Goal: Complete application form

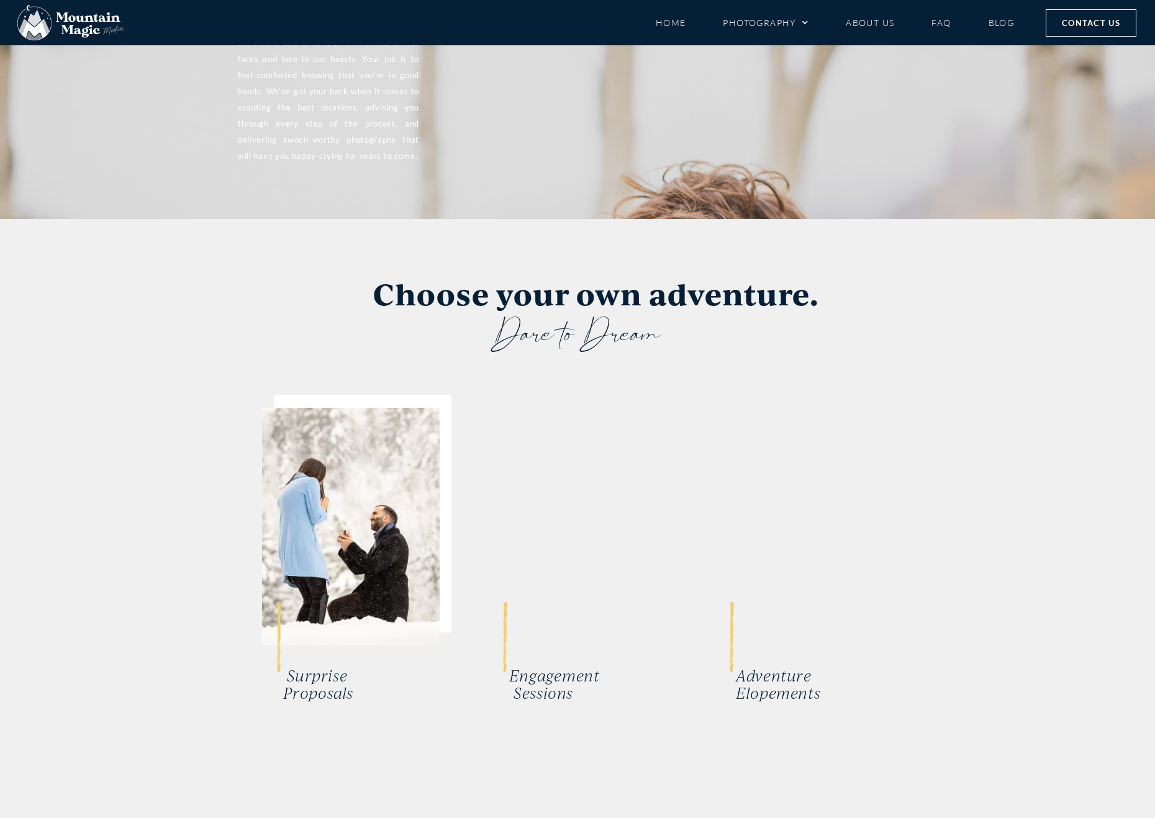
scroll to position [2297, 0]
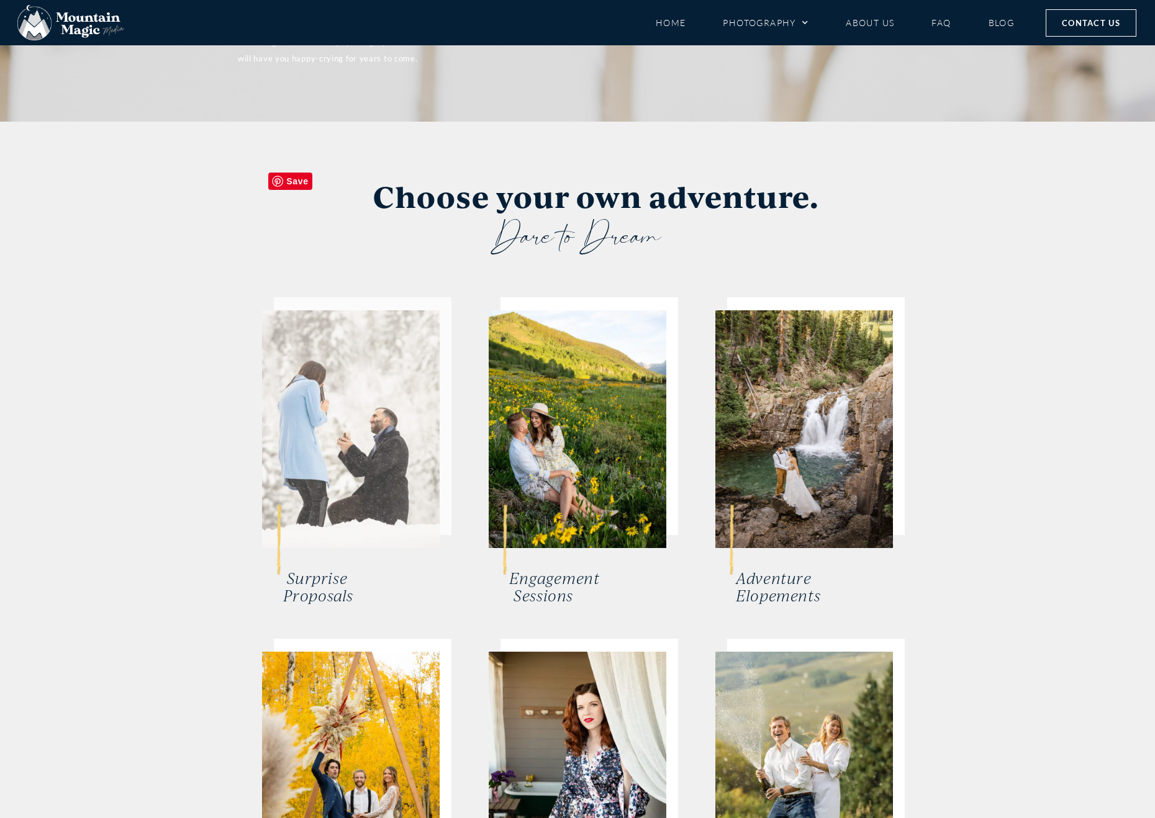
click at [350, 358] on img at bounding box center [351, 429] width 178 height 238
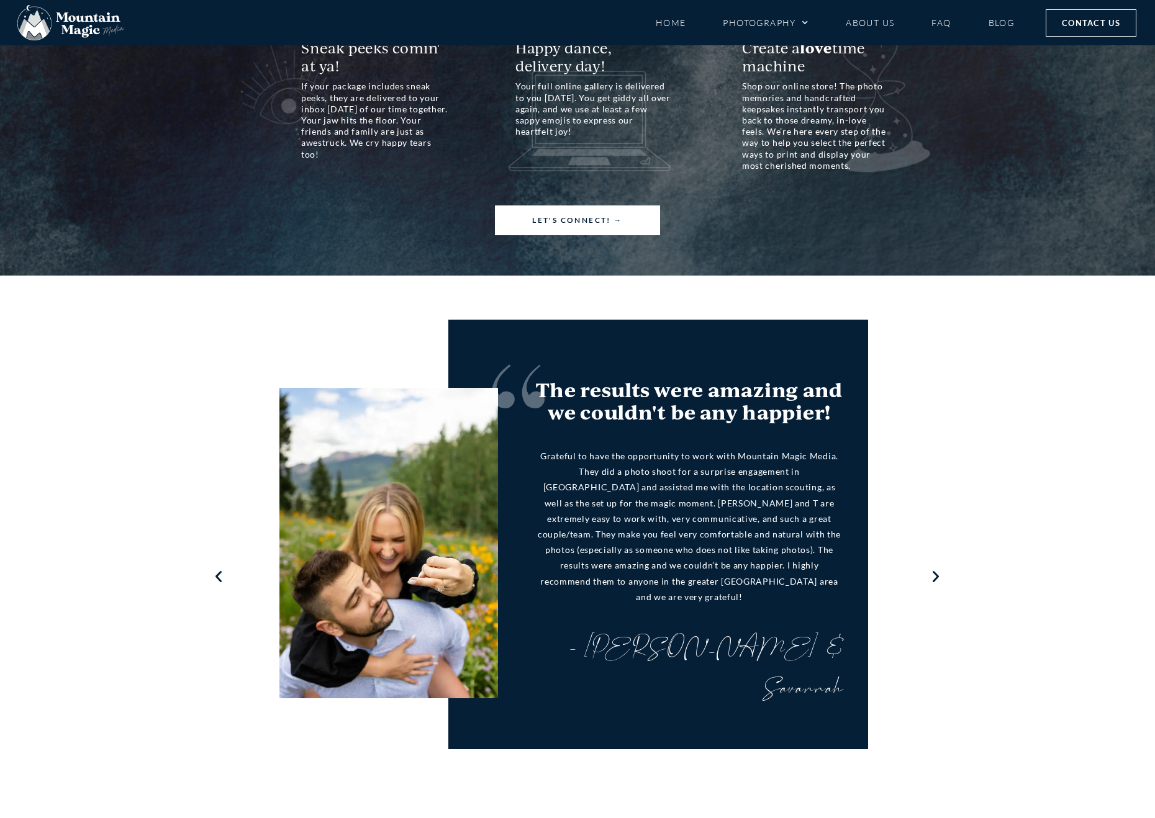
scroll to position [1180, 0]
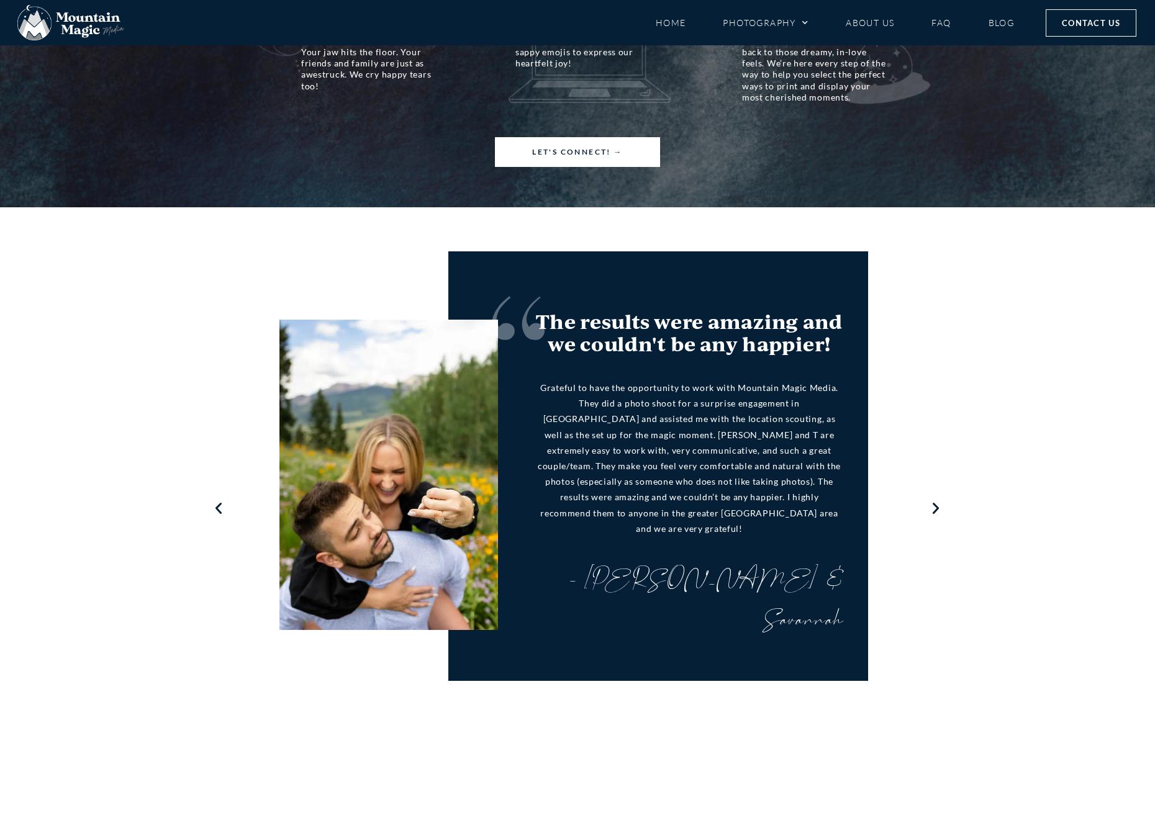
click at [934, 501] on icon "Next slide" at bounding box center [936, 508] width 16 height 15
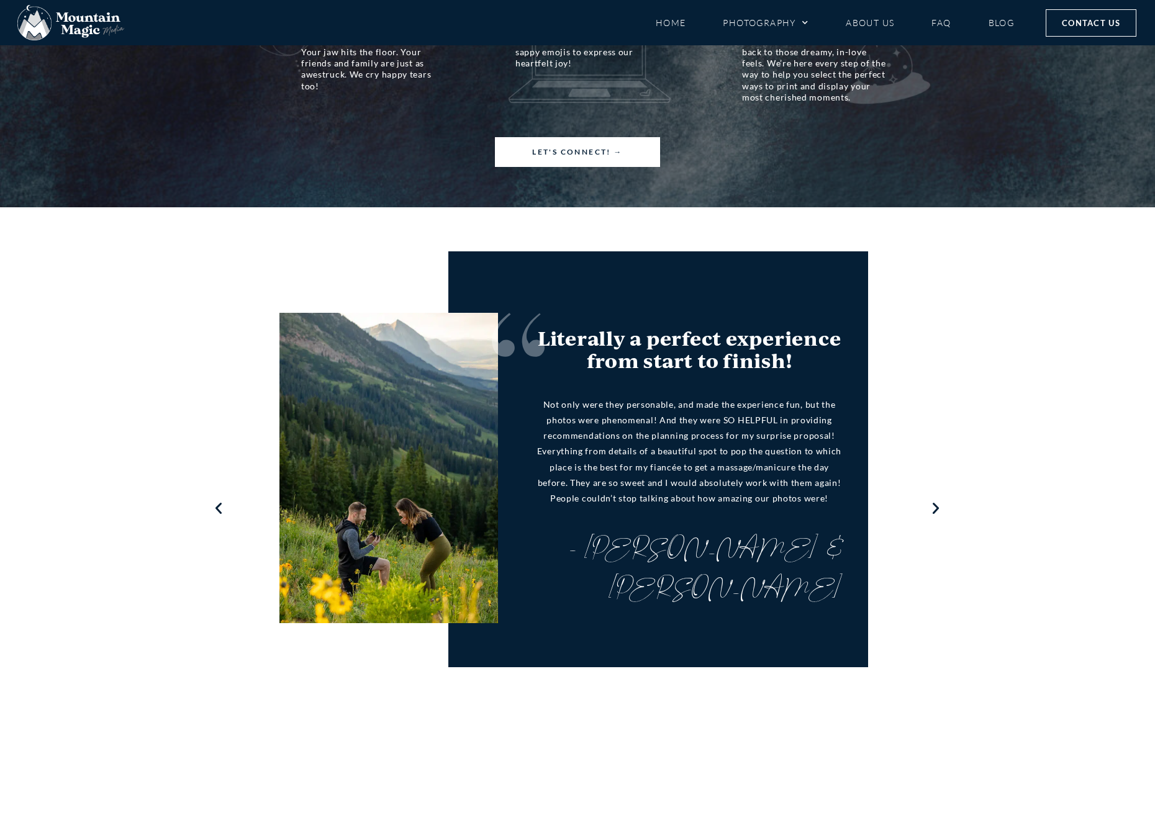
click at [940, 501] on icon "Next slide" at bounding box center [936, 508] width 16 height 15
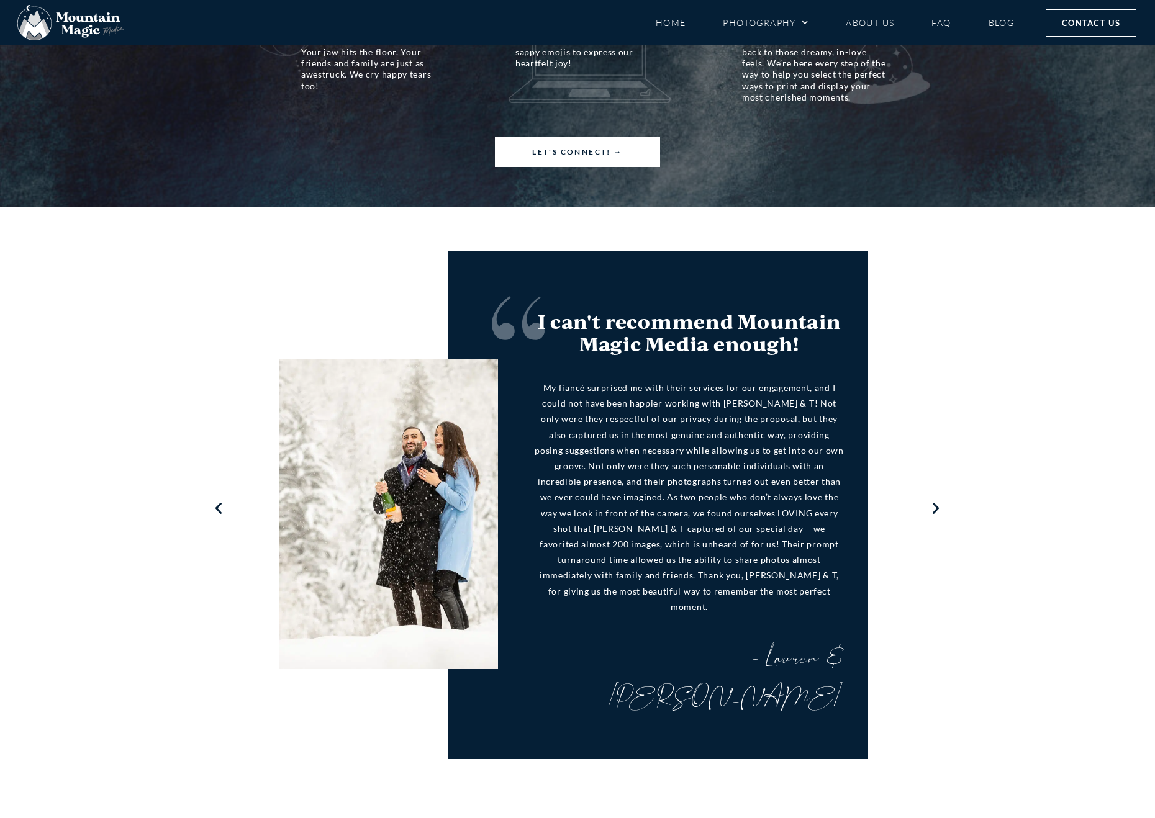
click at [939, 501] on icon "Next slide" at bounding box center [936, 508] width 16 height 15
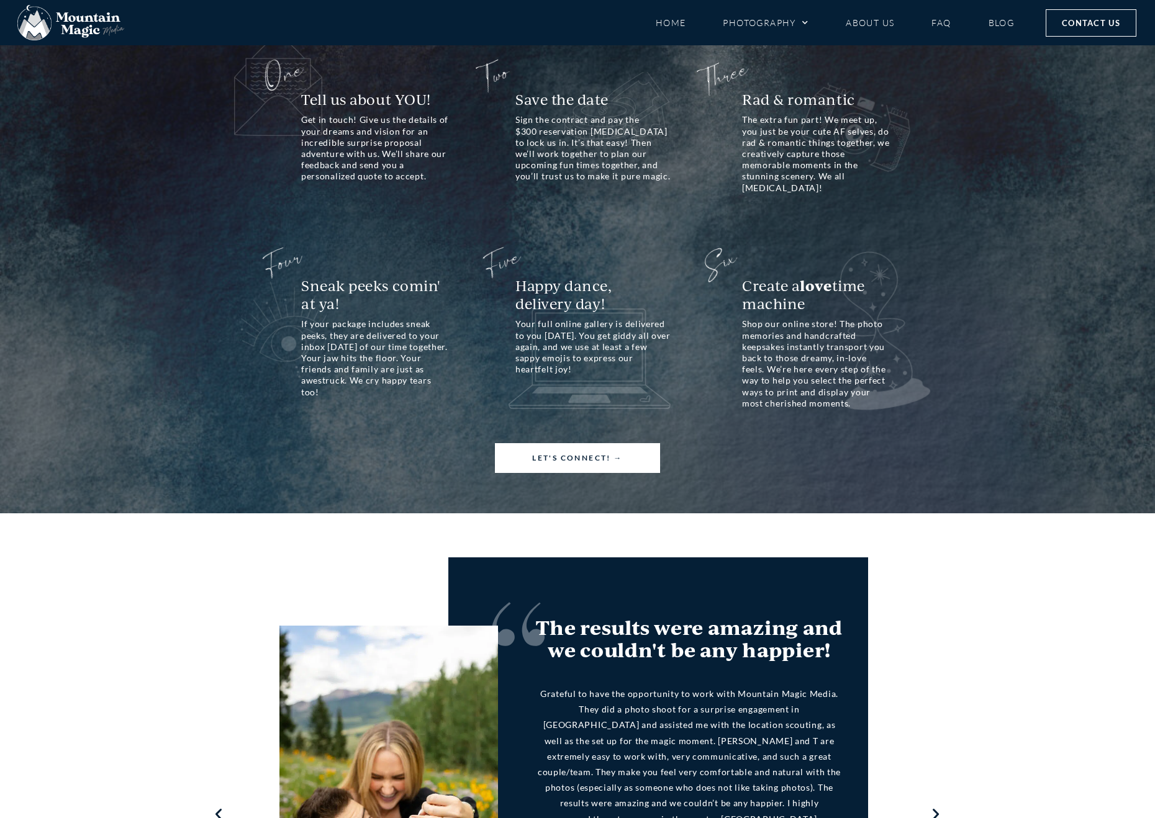
scroll to position [869, 0]
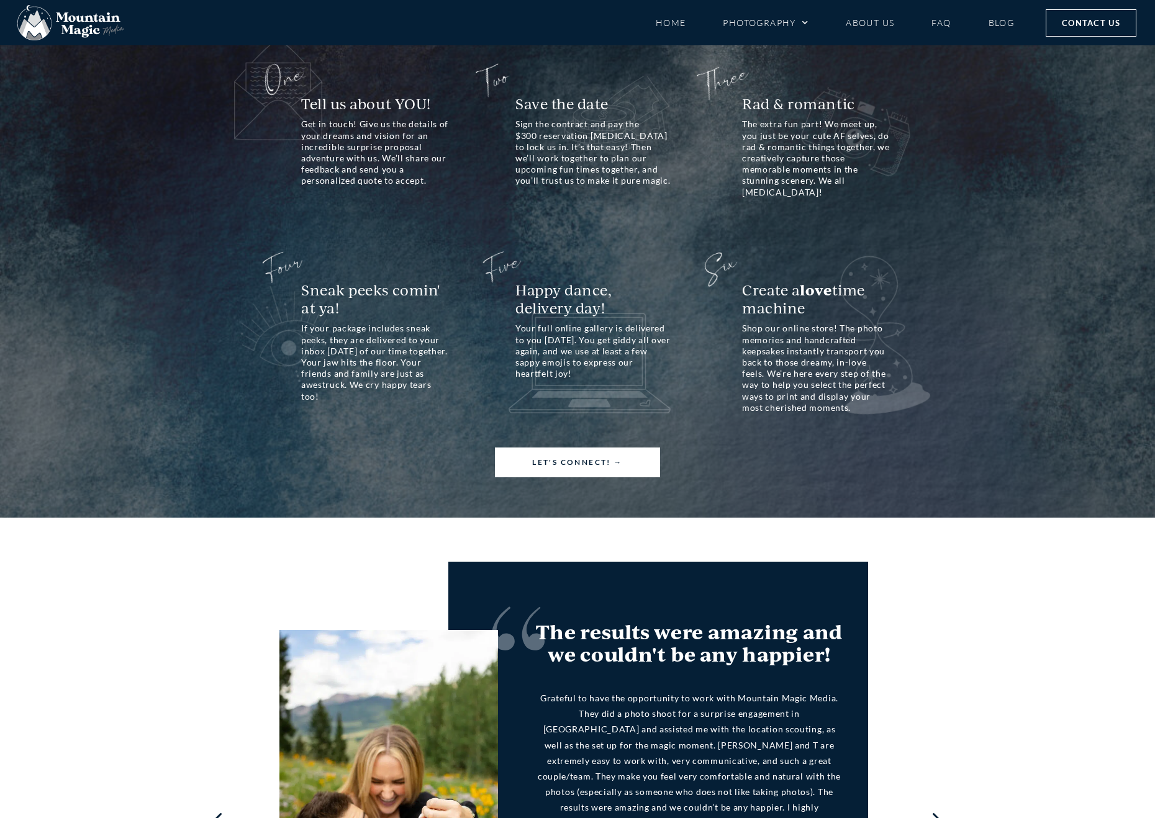
click at [602, 453] on link "Let's Connect! →" at bounding box center [577, 463] width 165 height 30
drag, startPoint x: 589, startPoint y: 467, endPoint x: 583, endPoint y: 466, distance: 6.5
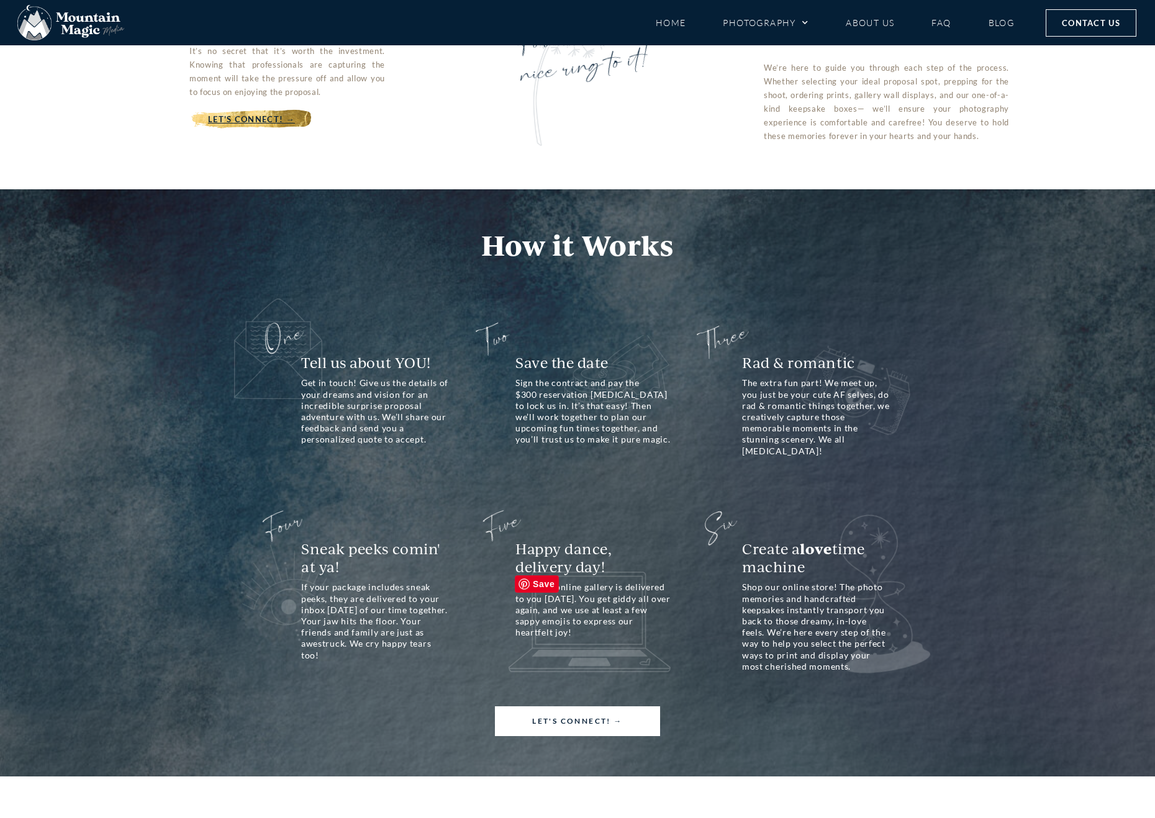
scroll to position [621, 0]
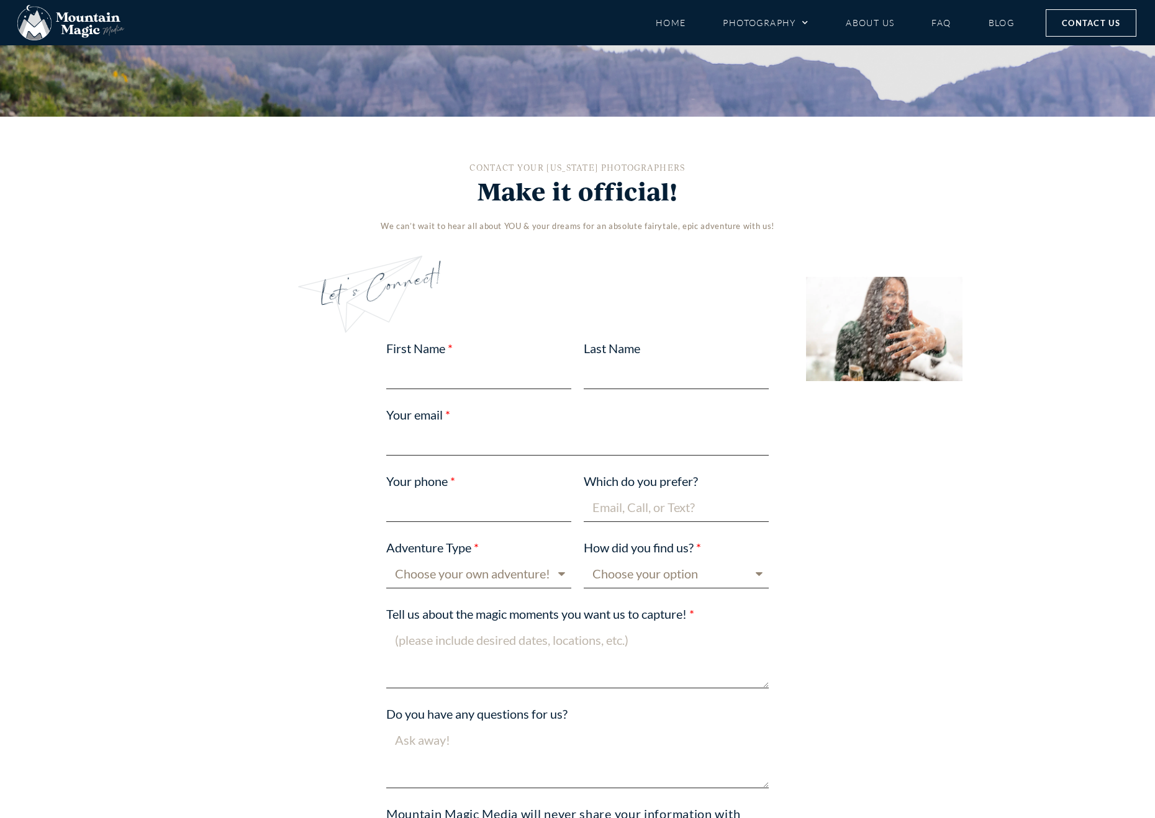
scroll to position [559, 0]
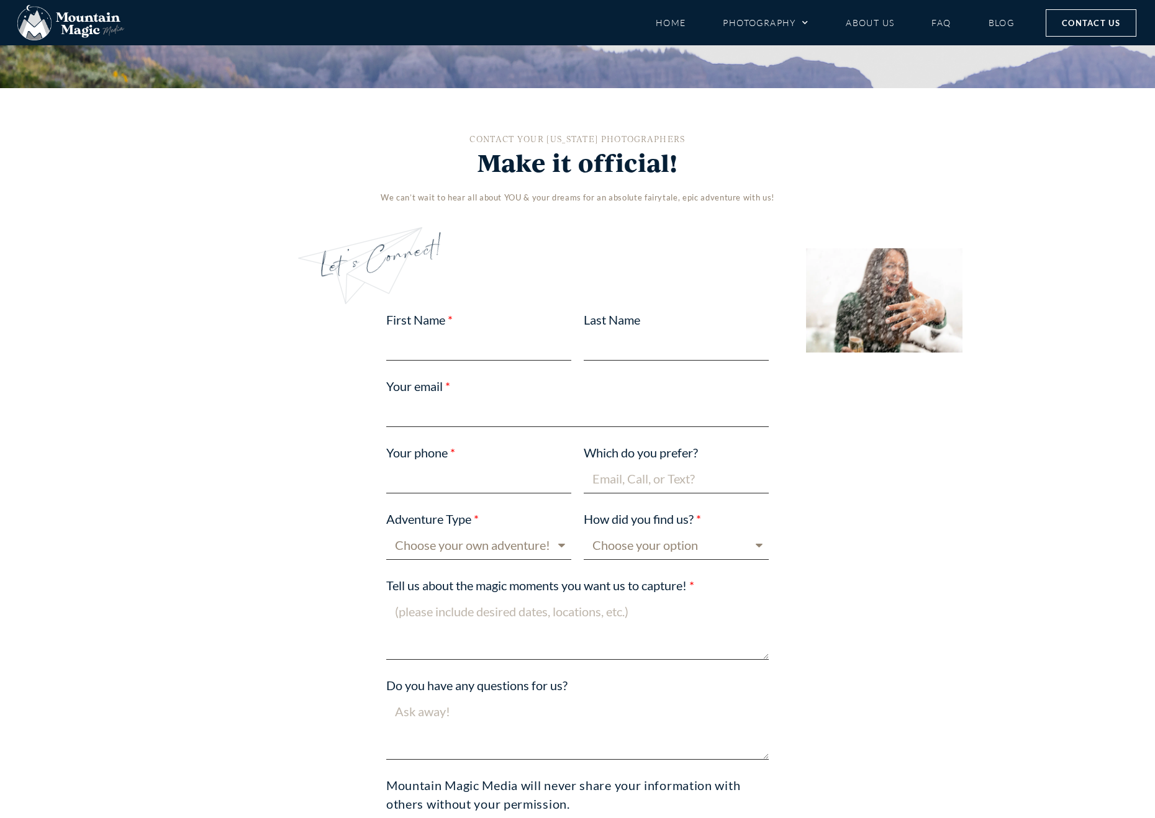
click at [658, 482] on input "Which do you prefer?" at bounding box center [676, 478] width 185 height 29
type input "Text"
click at [432, 347] on input "First Name" at bounding box center [478, 346] width 185 height 29
type input "Victor"
click at [652, 348] on input "Last Name" at bounding box center [676, 346] width 185 height 29
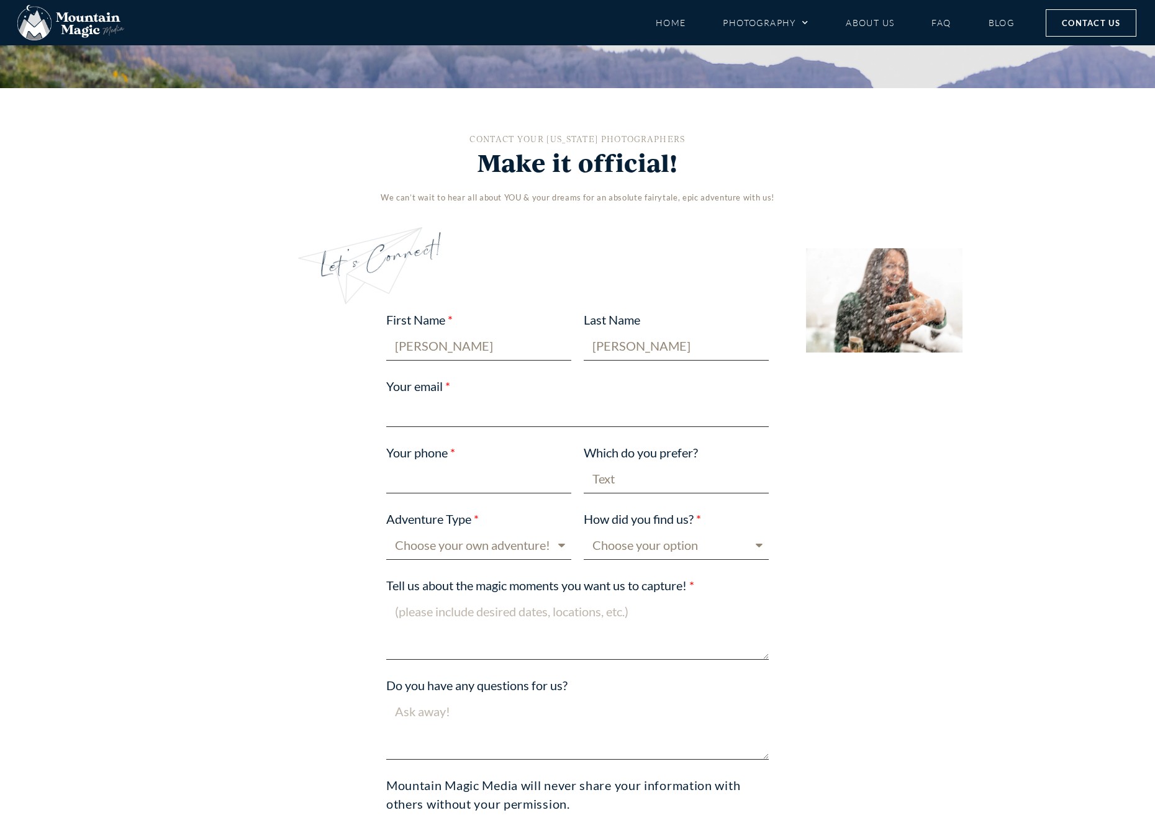
type input "Negron"
click at [528, 424] on input "Your email" at bounding box center [577, 412] width 382 height 29
type input "n"
type input "vick910@outlook.com"
click at [518, 490] on input "Your phone" at bounding box center [478, 478] width 185 height 29
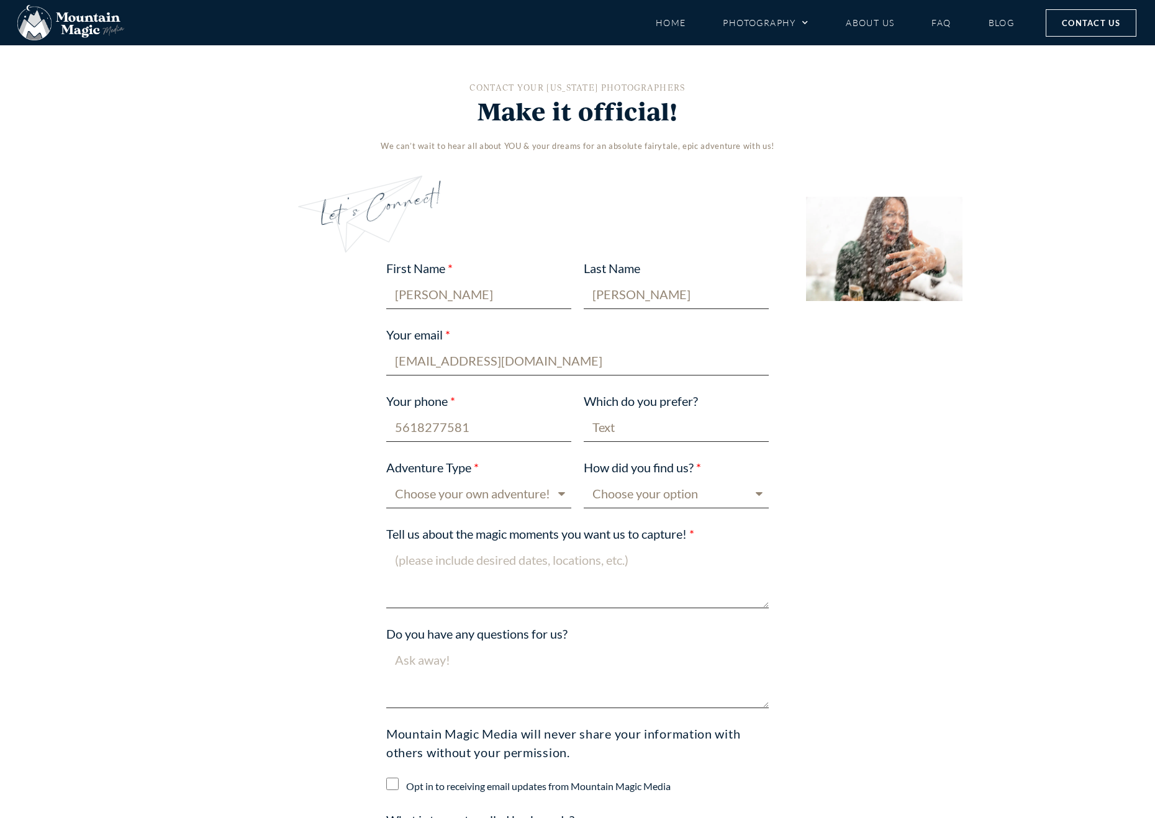
scroll to position [621, 0]
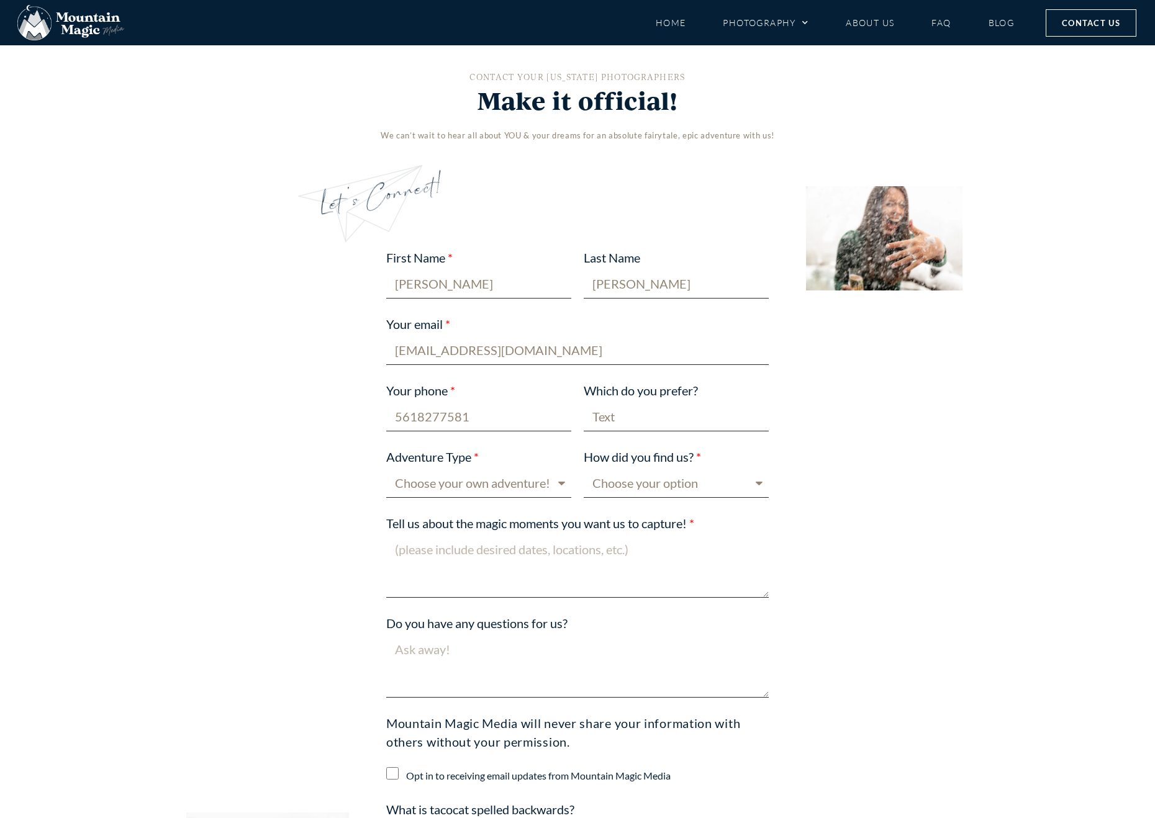
type input "5618277581"
click at [535, 481] on select "Choose your own adventure! Proposal Engagement Elopement Wedding Boudoir Family…" at bounding box center [478, 483] width 185 height 29
select select "Proposal"
click at [386, 469] on select "Choose your own adventure! Proposal Engagement Elopement Wedding Boudoir Family…" at bounding box center [478, 483] width 185 height 29
click at [759, 482] on select "Choose your option Blog post Crested Butte Gunnison Wedding Guide Event Faceboo…" at bounding box center [676, 483] width 185 height 29
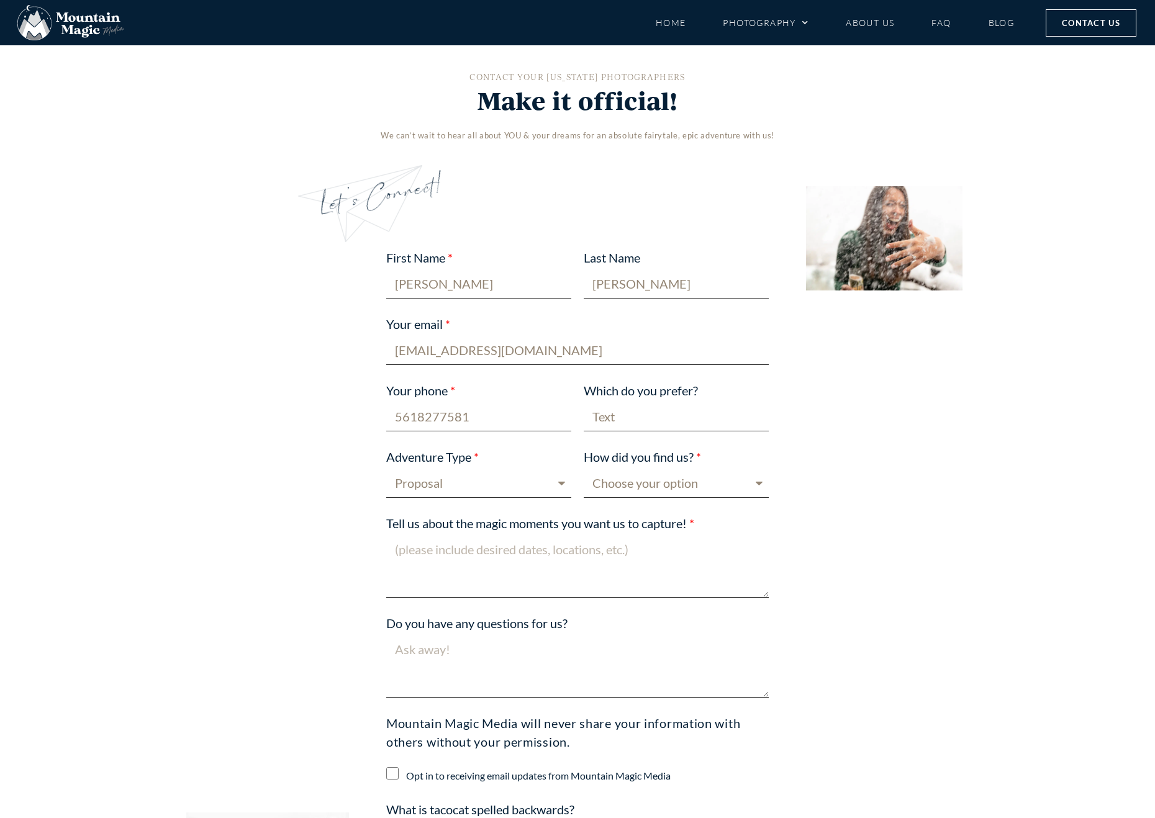
select select "Google"
click at [584, 469] on select "Choose your option Blog post Crested Butte Gunnison Wedding Guide Event Faceboo…" at bounding box center [676, 483] width 185 height 29
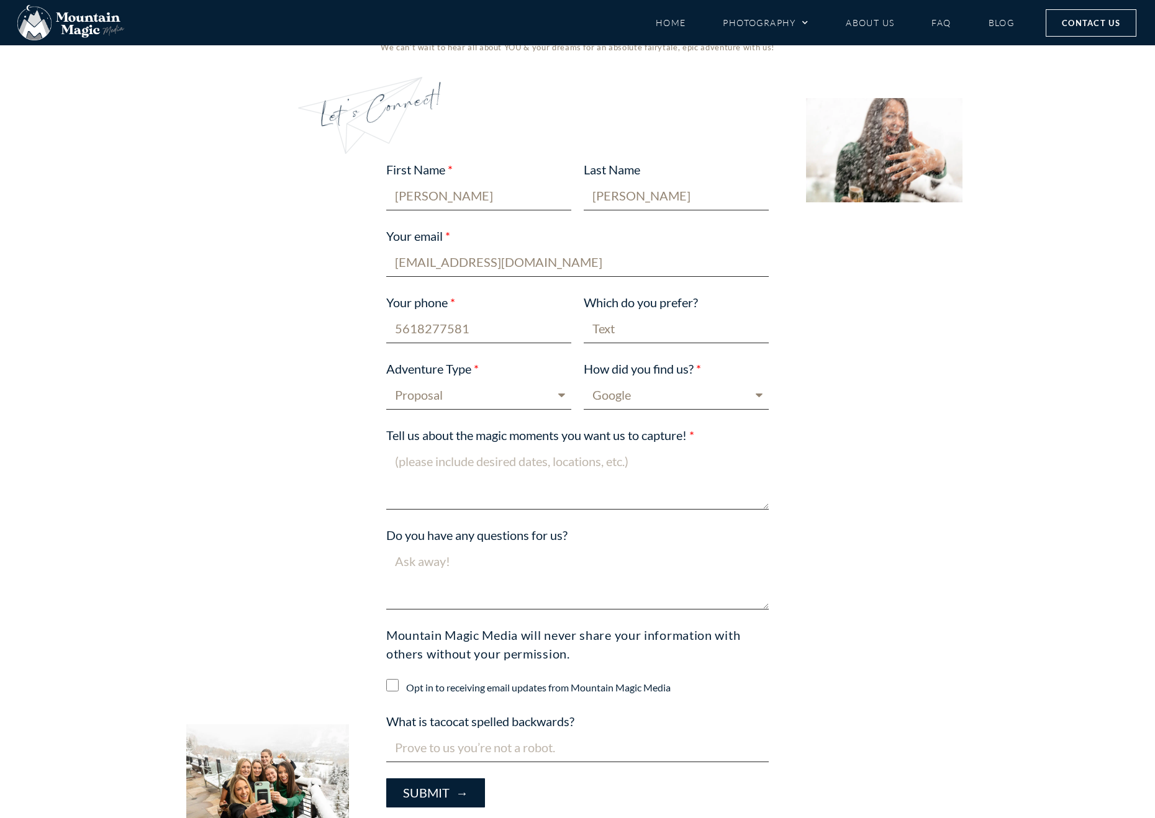
scroll to position [745, 0]
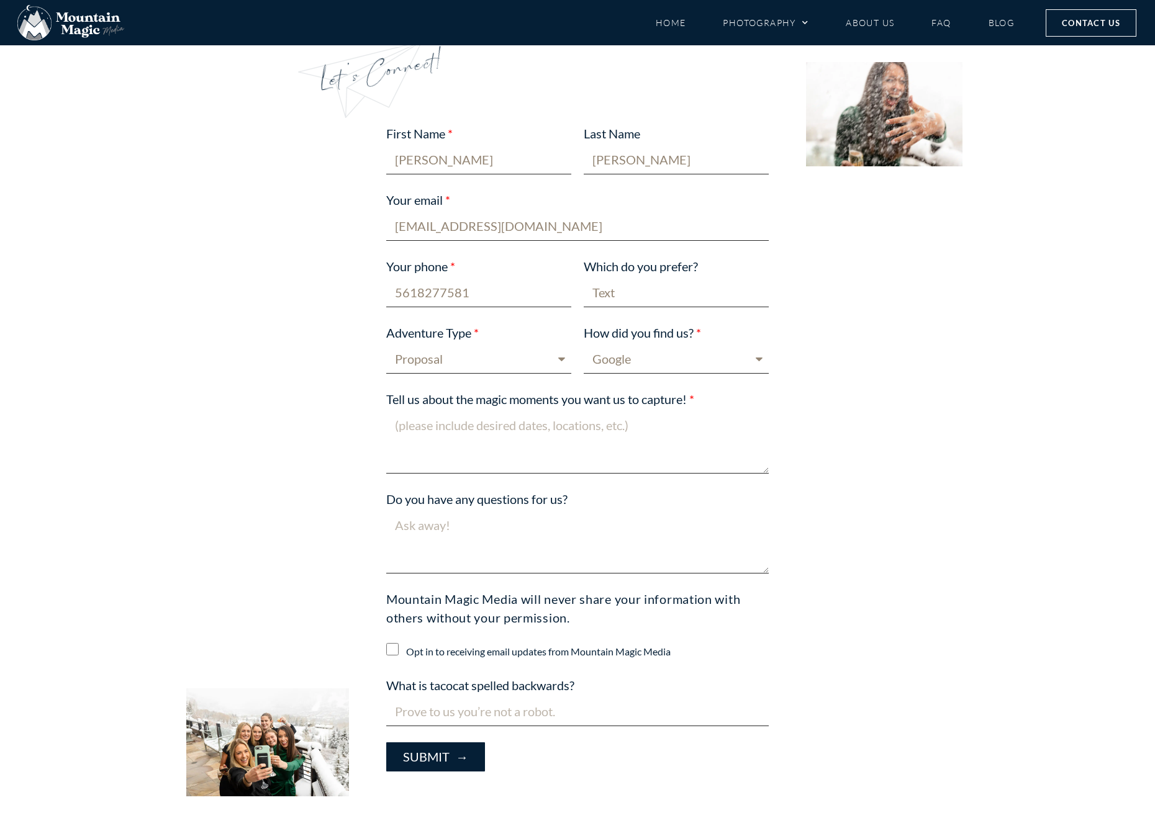
click at [579, 460] on textarea "Tell us about the magic moments you want us to capture!" at bounding box center [577, 442] width 382 height 63
click at [746, 426] on textarea "I'm going to Colorado for a family trip and want to have a surprise" at bounding box center [577, 442] width 382 height 63
drag, startPoint x: 420, startPoint y: 450, endPoint x: 454, endPoint y: 438, distance: 36.1
click at [454, 438] on textarea "I'm going to Colorado for a family trip and want to have a surprise engament" at bounding box center [577, 442] width 382 height 63
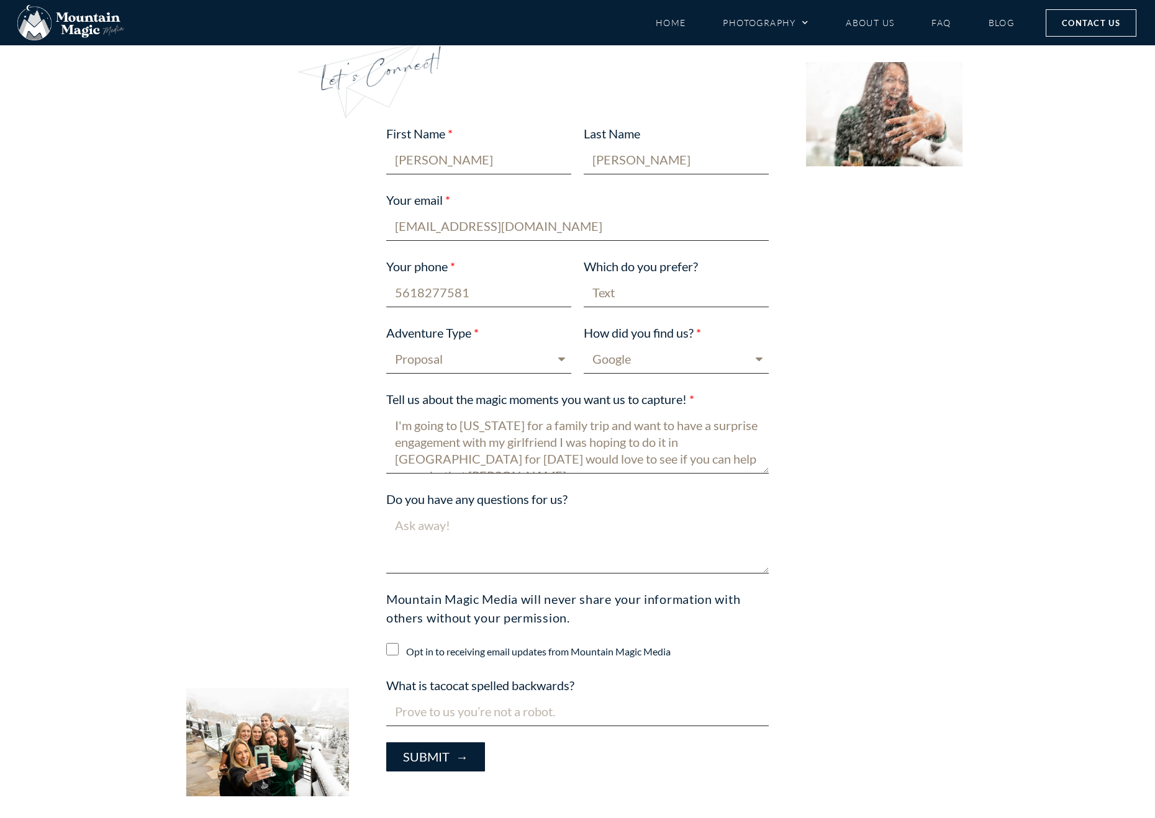
scroll to position [10, 0]
click at [555, 444] on textarea "I'm going to Colorado for a family trip and want to have a surprise engagement …" at bounding box center [577, 442] width 382 height 63
drag, startPoint x: 742, startPoint y: 451, endPoint x: 738, endPoint y: 445, distance: 7.5
click at [738, 442] on textarea "I'm going to Colorado for a family trip and want to have a surprise engagement …" at bounding box center [577, 442] width 382 height 63
click at [751, 448] on textarea "I'm going to Colorado for a family trip and want to have a surprise engagement …" at bounding box center [577, 442] width 382 height 63
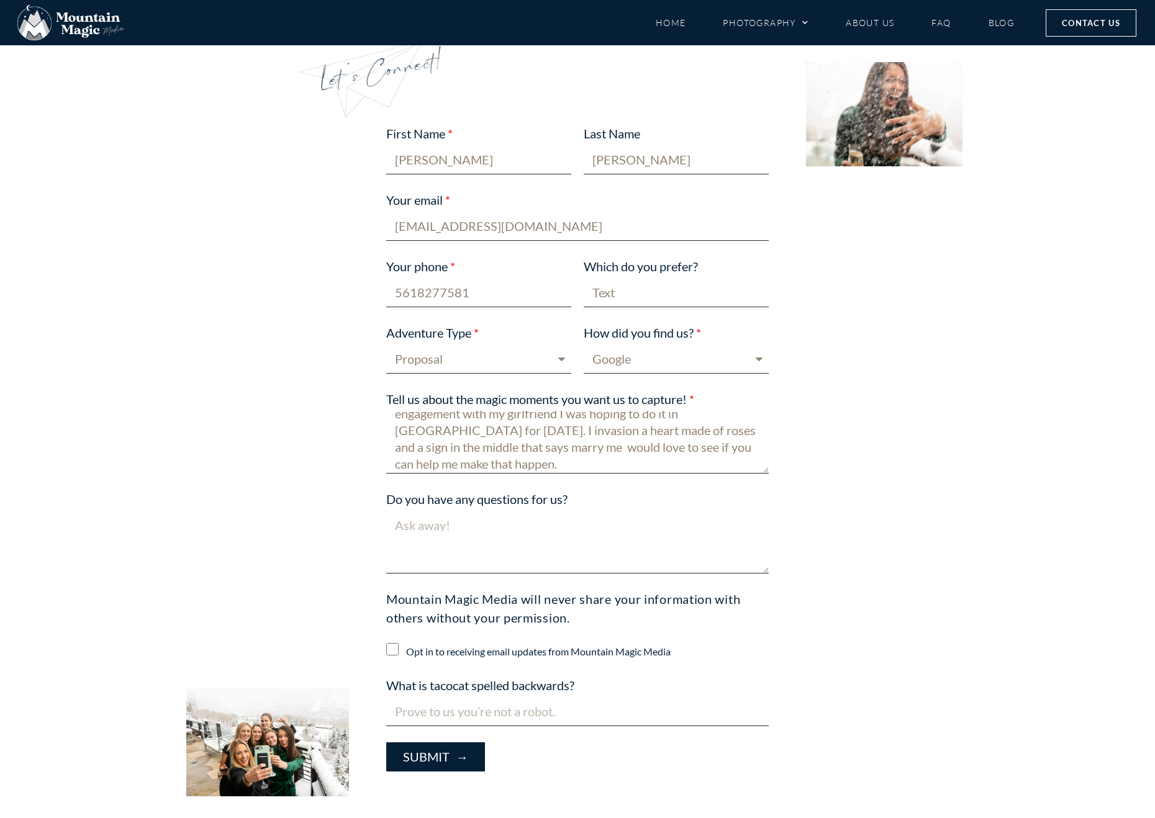
scroll to position [34, 0]
click at [623, 441] on textarea "I'm going to Colorado for a family trip and want to have a surprise engagement …" at bounding box center [577, 442] width 382 height 63
click at [631, 444] on textarea "I'm going to Colorado for a family trip and want to have a surprise engagement …" at bounding box center [577, 442] width 382 height 63
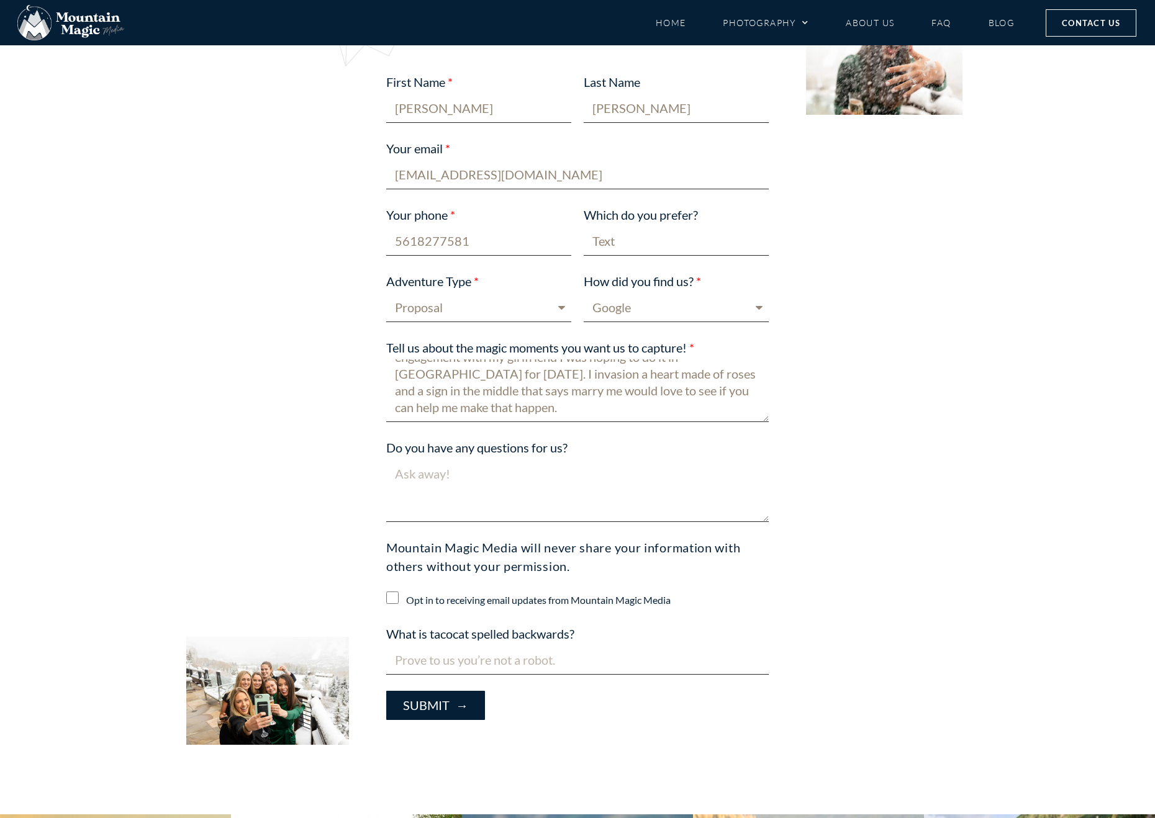
scroll to position [807, 0]
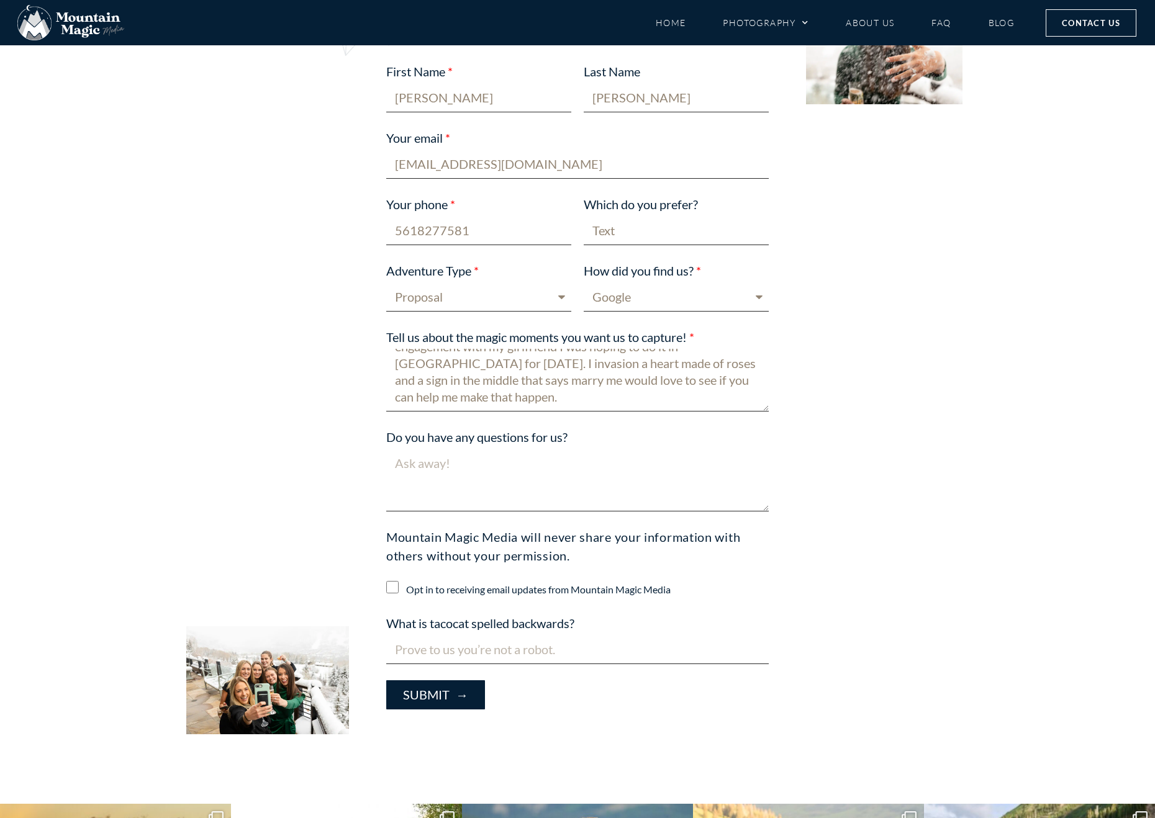
type textarea "I'm going to Colorado for a family trip and want to have a surprise engagement …"
click at [583, 649] on input "What is tacocat spelled backwards?" at bounding box center [577, 649] width 382 height 29
type input "tacocat"
click at [500, 471] on textarea "Do you have any questions for us?" at bounding box center [577, 480] width 382 height 63
click at [580, 454] on textarea "Do you have any questions for us?" at bounding box center [577, 480] width 382 height 63
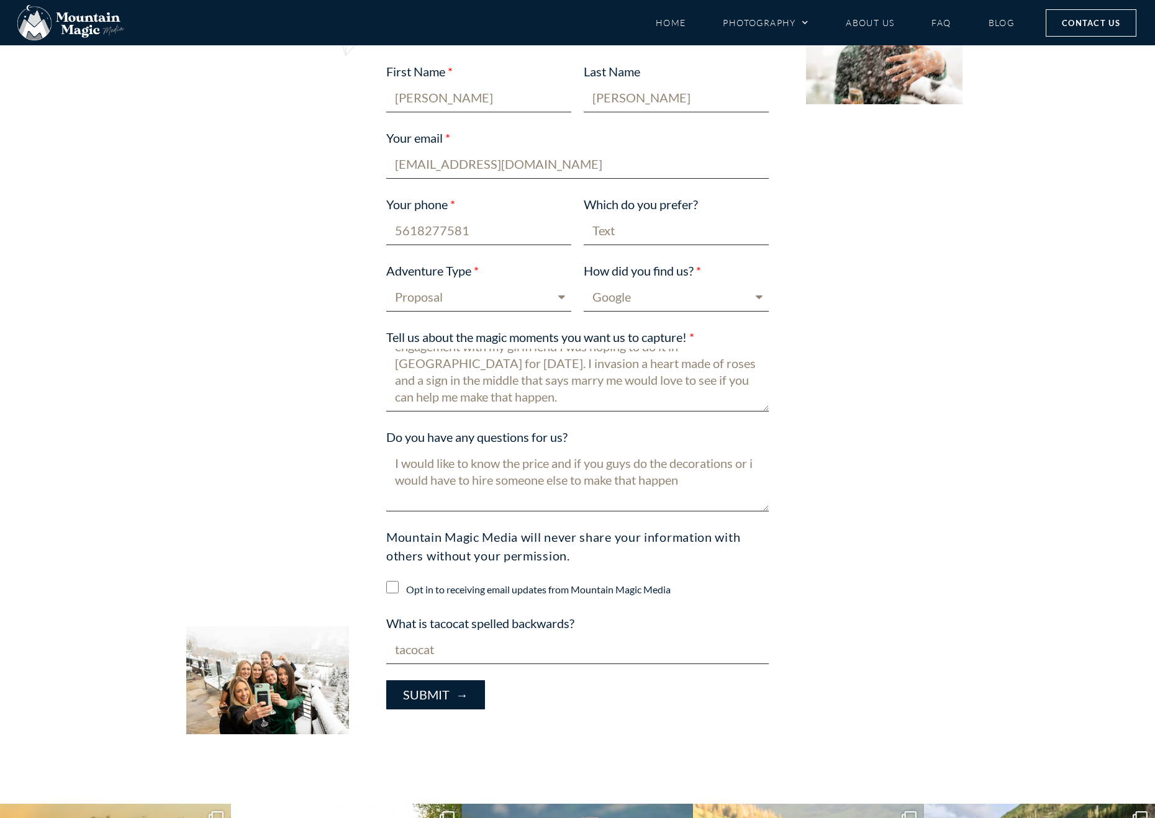
click at [557, 462] on textarea "I would like to know the price and if you guys do the decorations or i would ha…" at bounding box center [577, 480] width 382 height 63
click at [700, 480] on textarea "I would like to know the price, and if you guys do the decorations or i would h…" at bounding box center [577, 480] width 382 height 63
click at [749, 481] on textarea "I would like to know the price, and if you guys do the decorations or i would h…" at bounding box center [577, 480] width 382 height 63
click at [759, 480] on textarea "I would like to know the price, and if you guys do the decorations or i would h…" at bounding box center [577, 480] width 382 height 63
click at [562, 496] on textarea "I would like to know the price, and if you guys do the decorations or i would h…" at bounding box center [577, 480] width 382 height 63
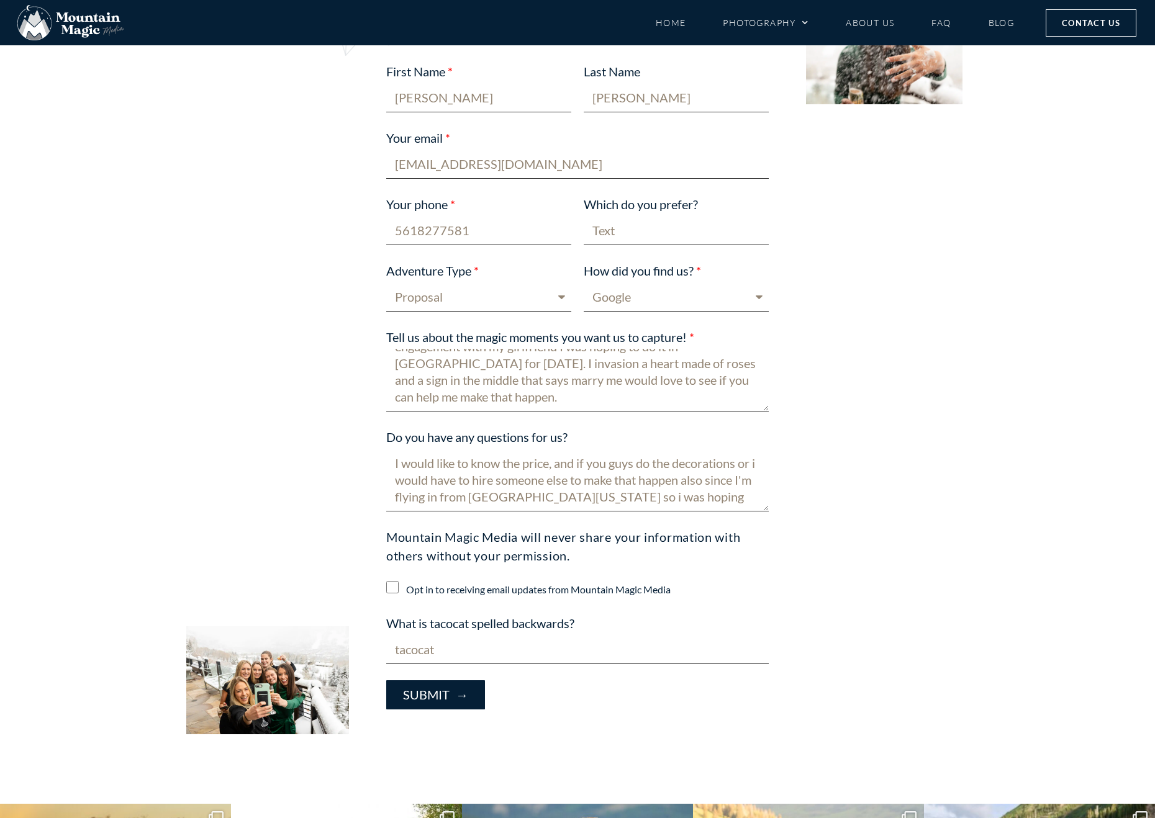
click at [710, 497] on textarea "I would like to know the price, and if you guys do the decorations or i would h…" at bounding box center [577, 480] width 382 height 63
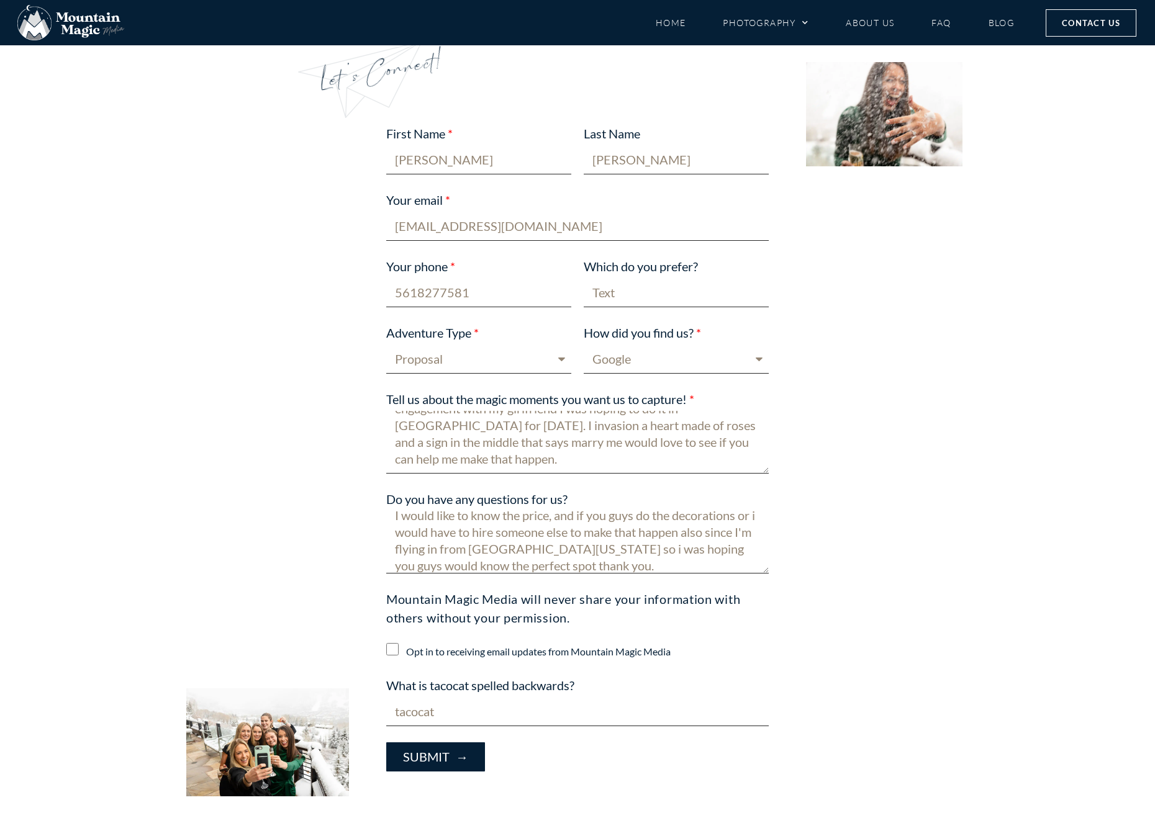
scroll to position [0, 0]
type textarea "I would like to know the price, and if you guys do the decorations or i would h…"
drag, startPoint x: 392, startPoint y: 425, endPoint x: 558, endPoint y: 452, distance: 167.9
click at [586, 458] on textarea "I'm going to Colorado for a family trip and want to have a surprise engagement …" at bounding box center [577, 442] width 382 height 63
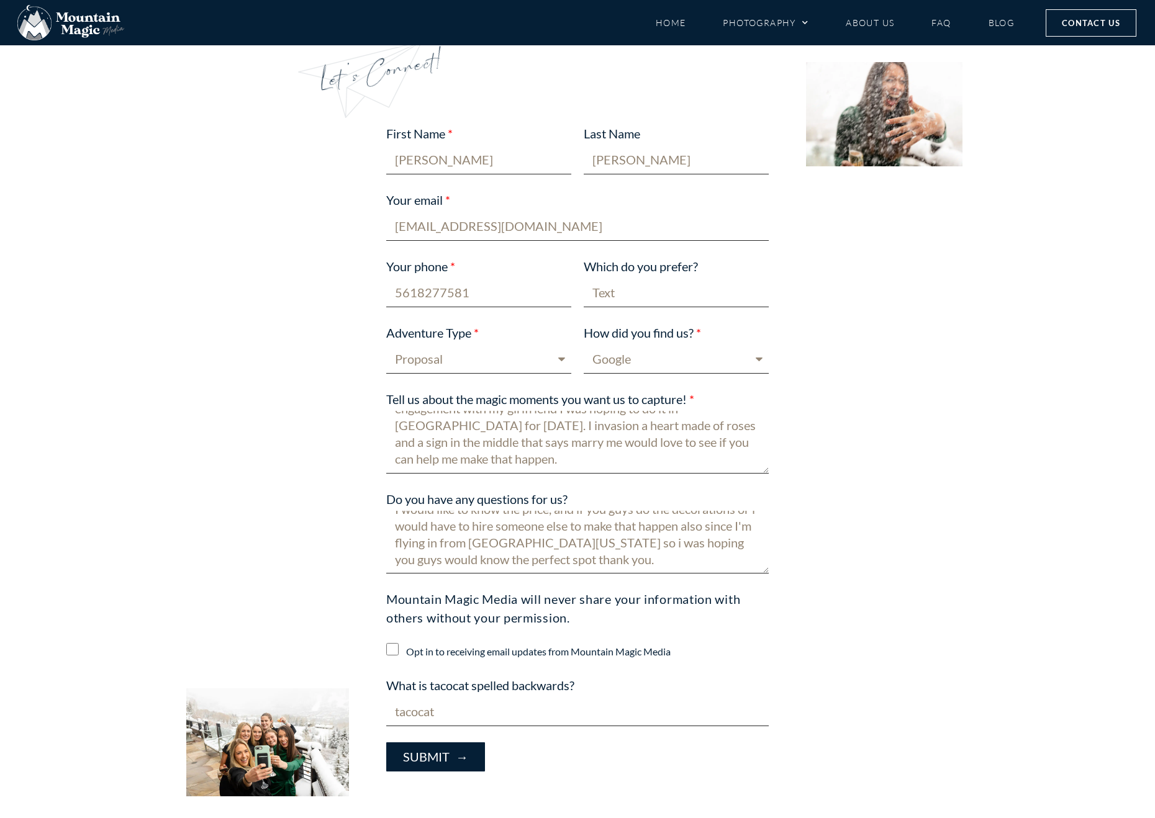
scroll to position [17, 0]
click at [435, 759] on span "Submit →" at bounding box center [435, 757] width 65 height 14
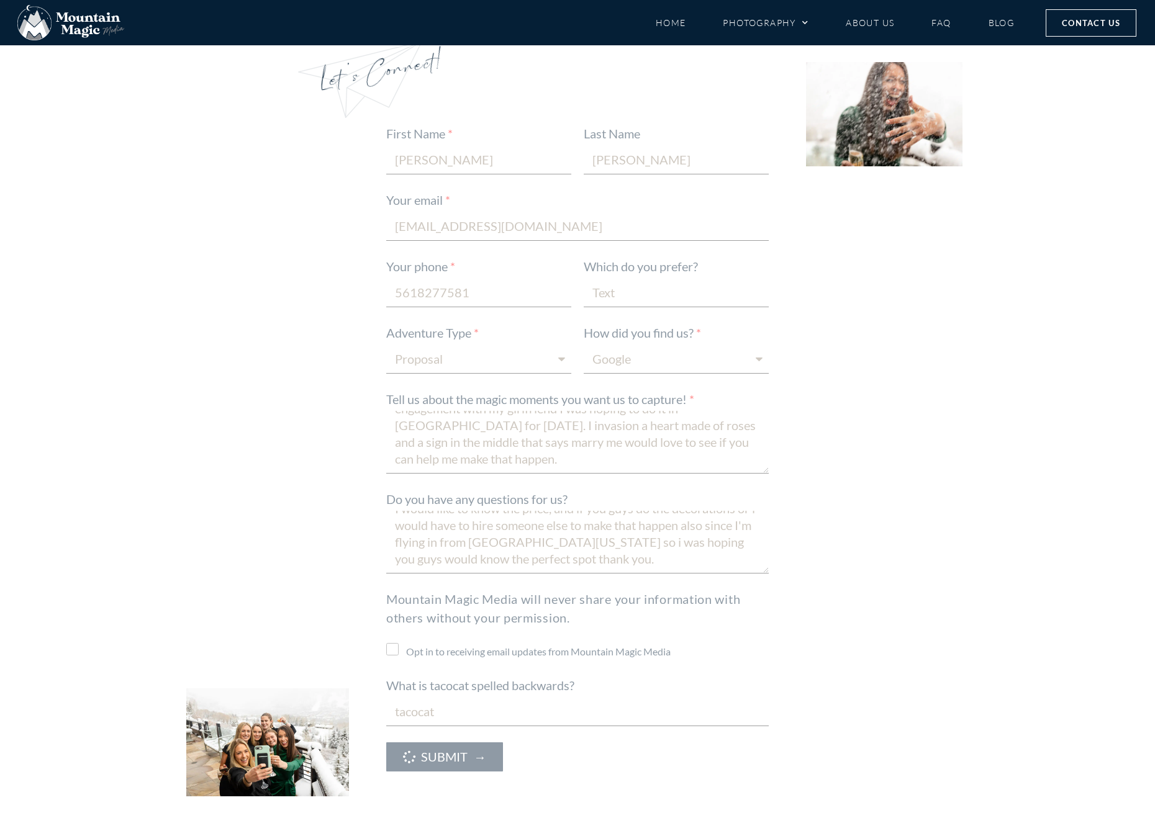
scroll to position [0, 0]
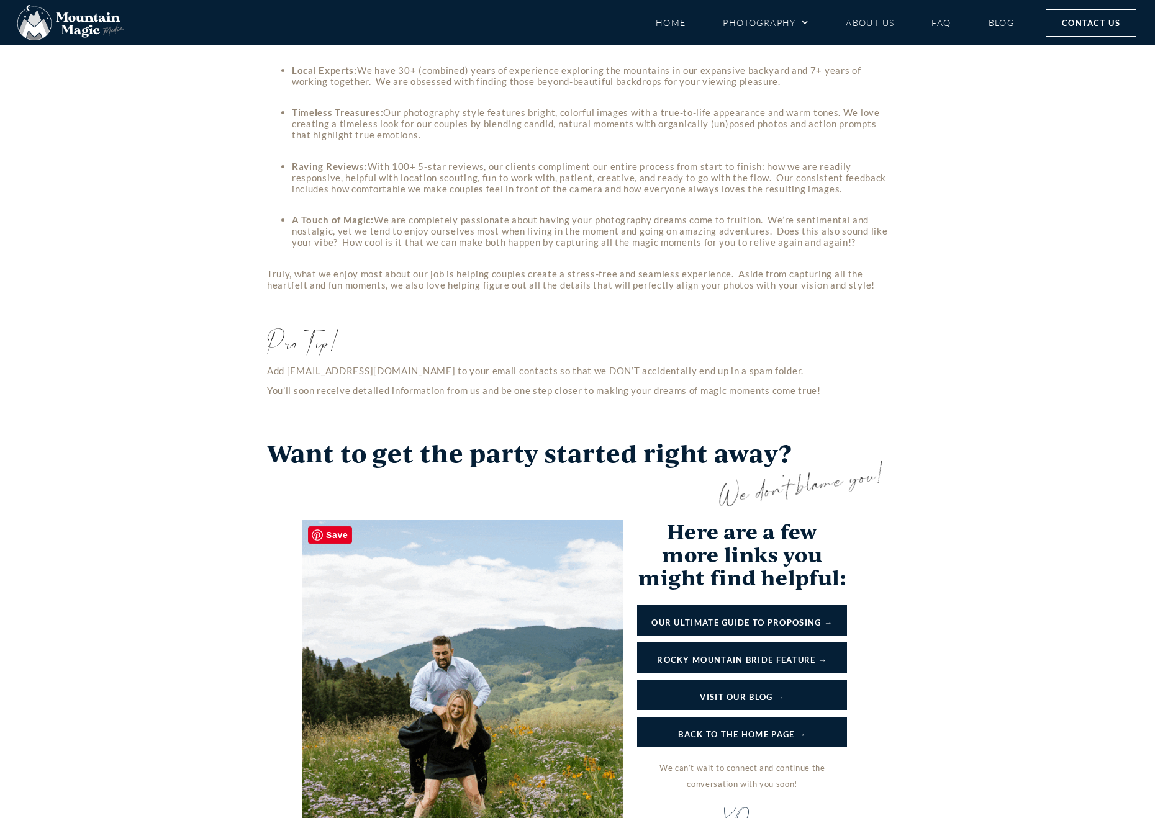
scroll to position [931, 0]
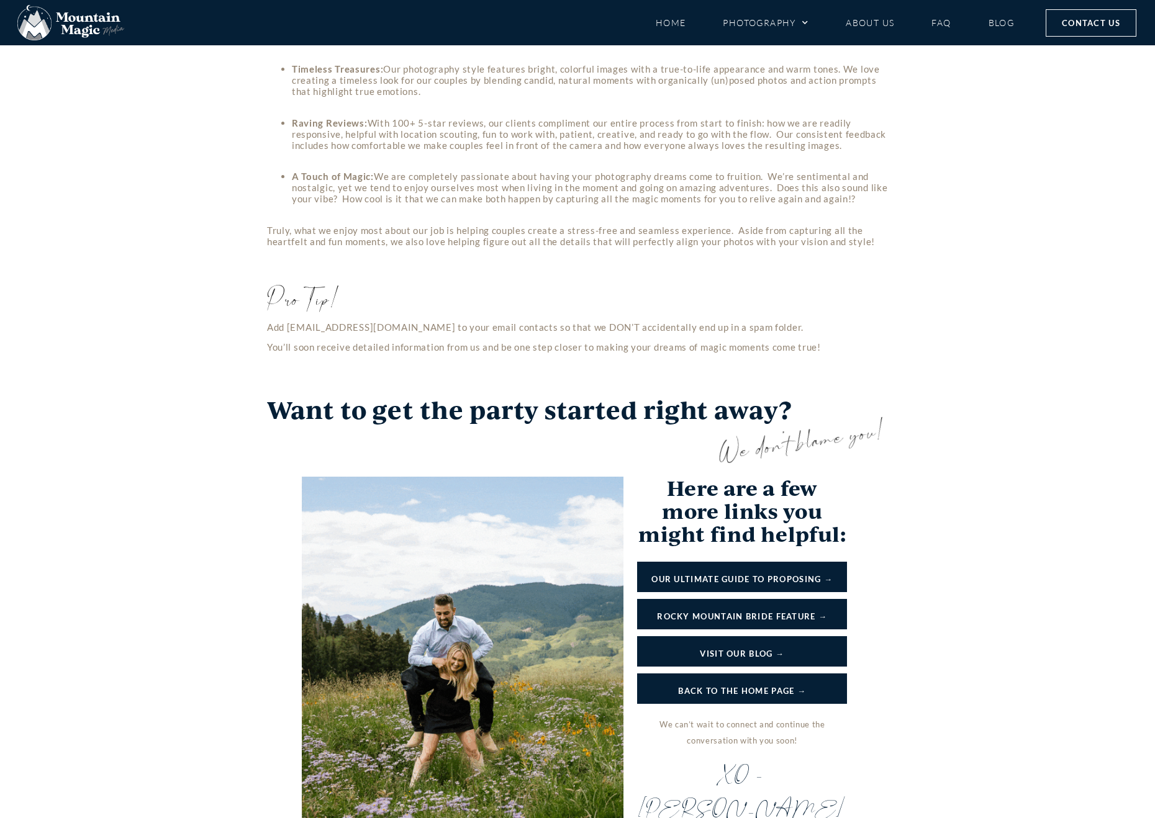
click at [785, 577] on span "OUR ULTIMATE GUIDE TO PROPOSING →" at bounding box center [741, 579] width 181 height 14
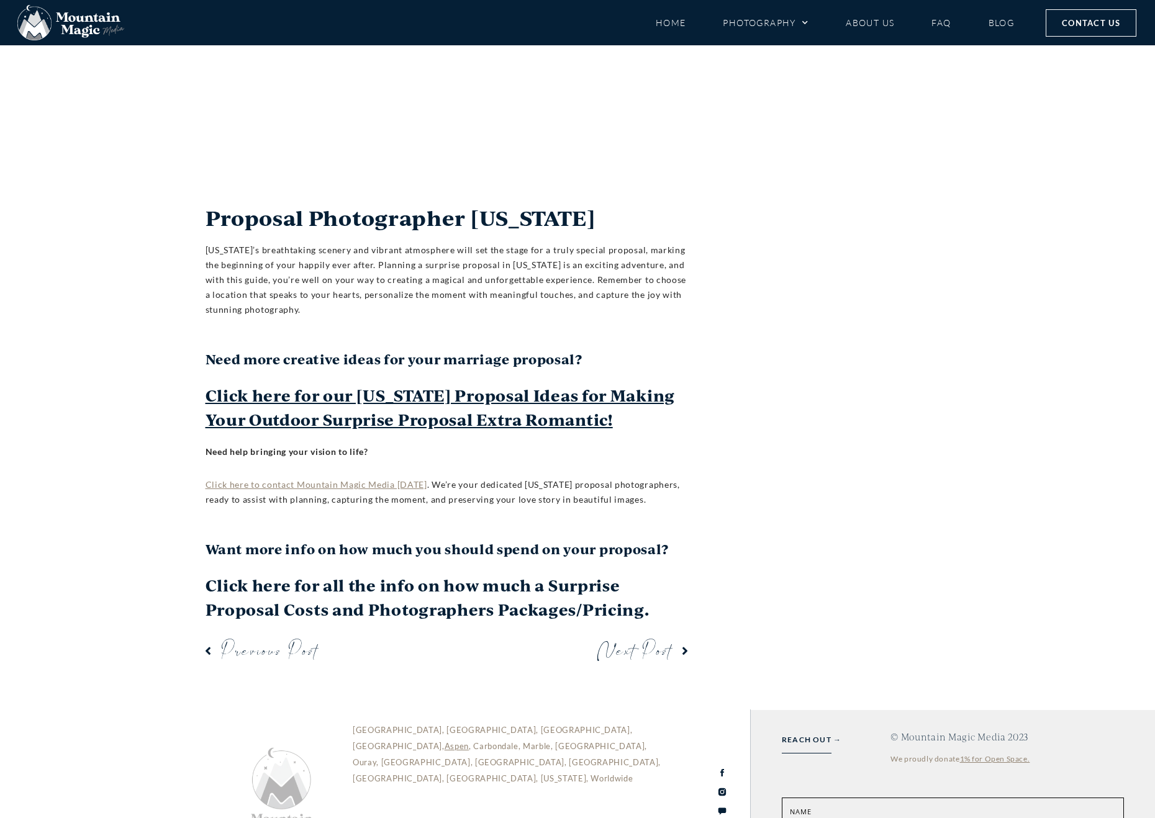
scroll to position [11580, 0]
